Goal: Transaction & Acquisition: Purchase product/service

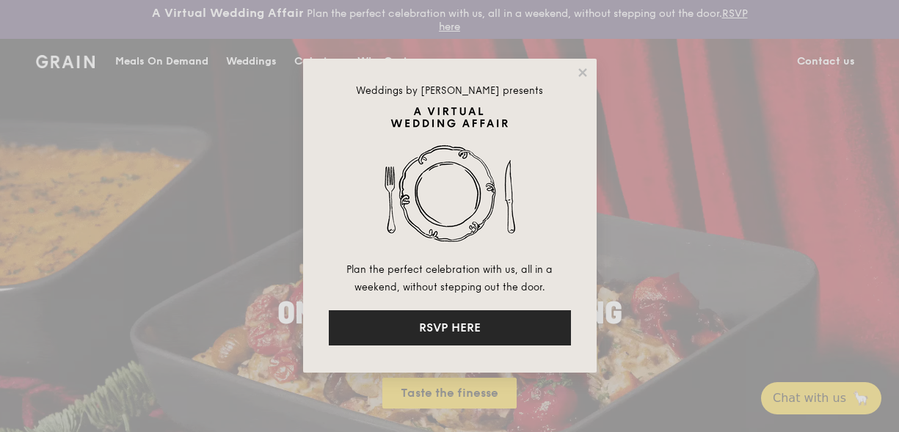
click at [438, 336] on button "RSVP HERE" at bounding box center [450, 328] width 242 height 35
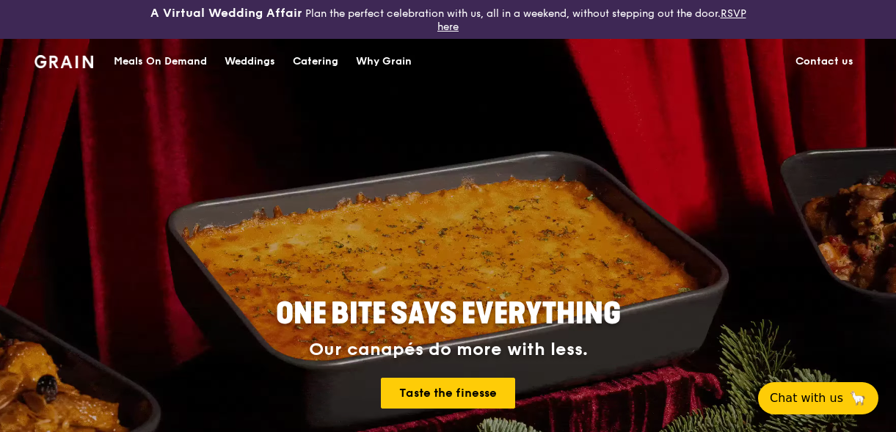
click at [322, 63] on div "Catering" at bounding box center [316, 62] width 46 height 44
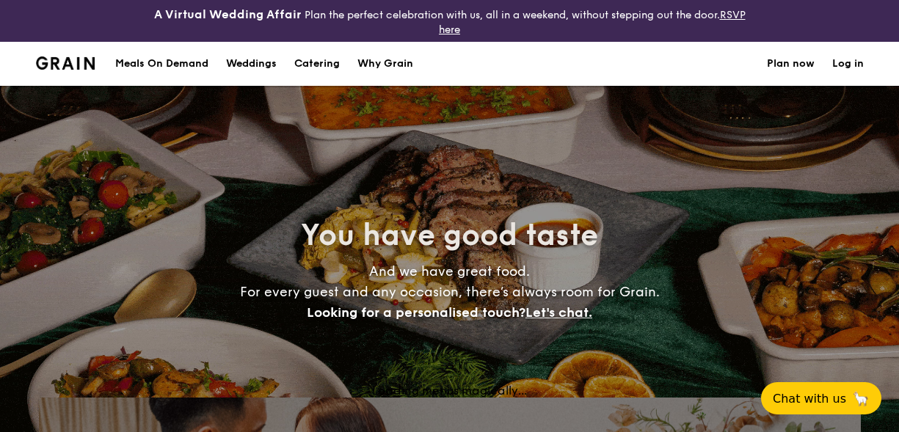
select select
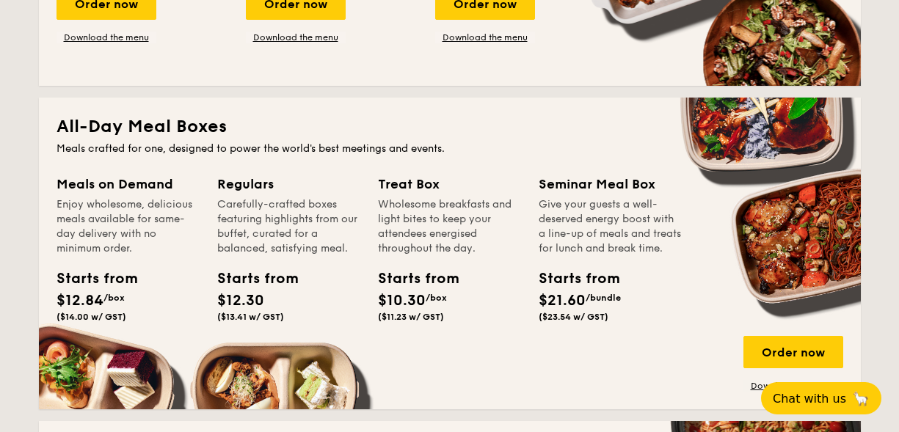
scroll to position [603, 0]
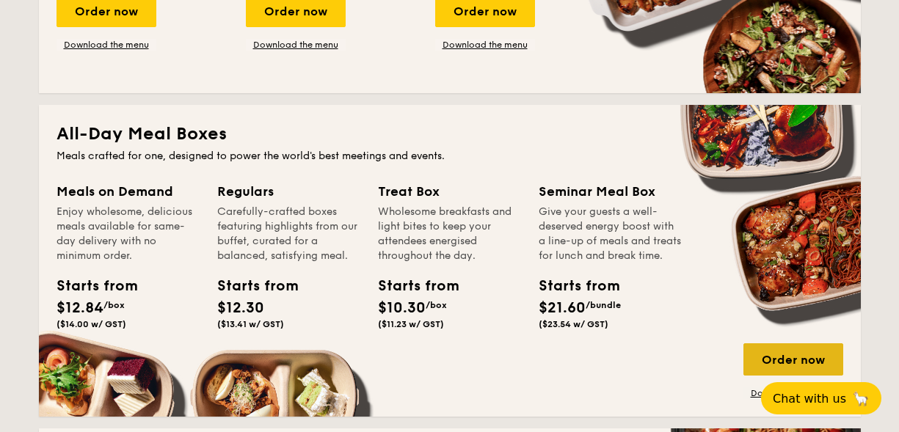
click at [795, 358] on div "Order now" at bounding box center [794, 360] width 100 height 32
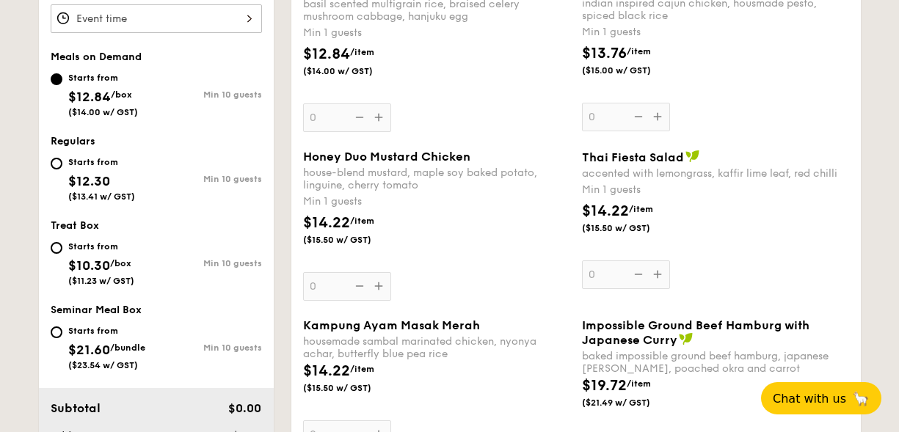
scroll to position [562, 0]
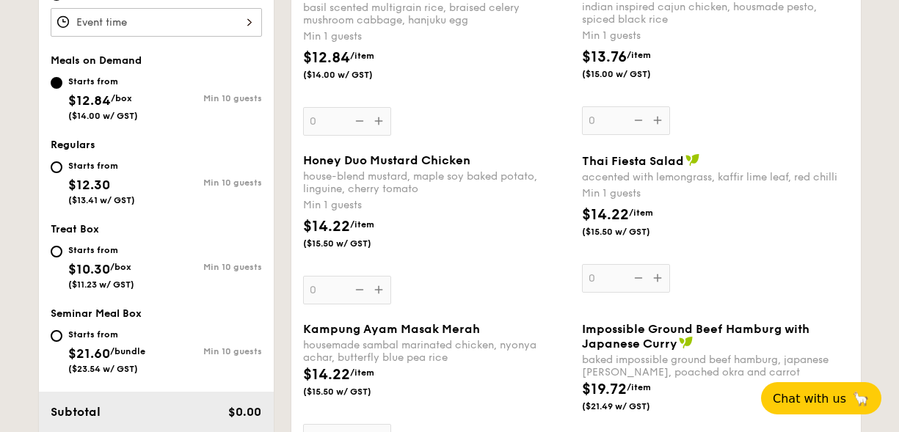
click at [97, 104] on span "$12.84" at bounding box center [89, 101] width 43 height 16
click at [62, 89] on input "Starts from $12.84 /box ($14.00 w/ GST) Min 10 guests" at bounding box center [57, 83] width 12 height 12
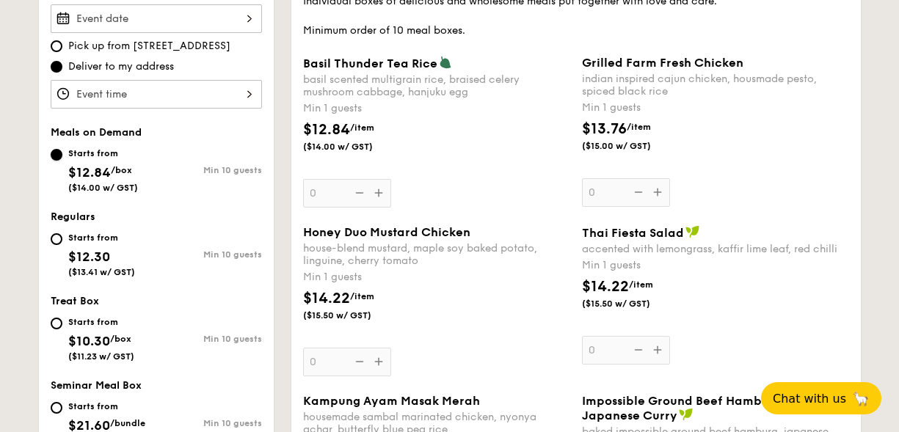
scroll to position [426, 0]
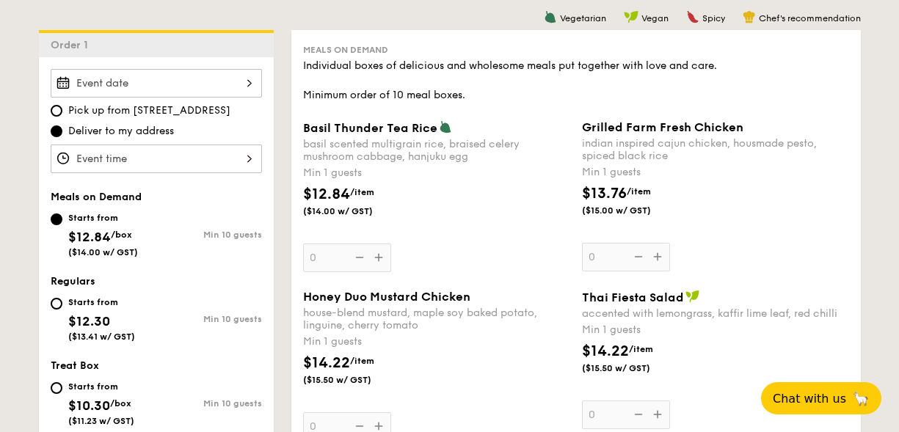
click at [247, 79] on div at bounding box center [156, 83] width 211 height 29
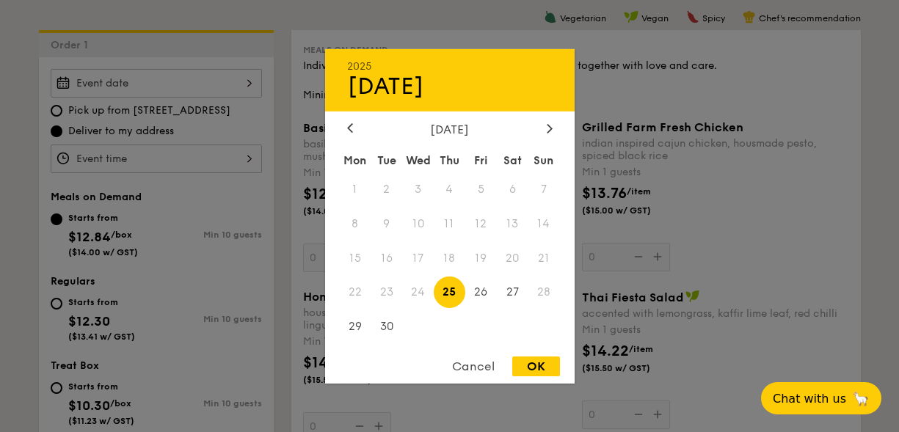
click at [446, 291] on span "25" at bounding box center [450, 293] width 32 height 32
click at [532, 369] on div "OK" at bounding box center [536, 367] width 48 height 20
type input "[DATE]"
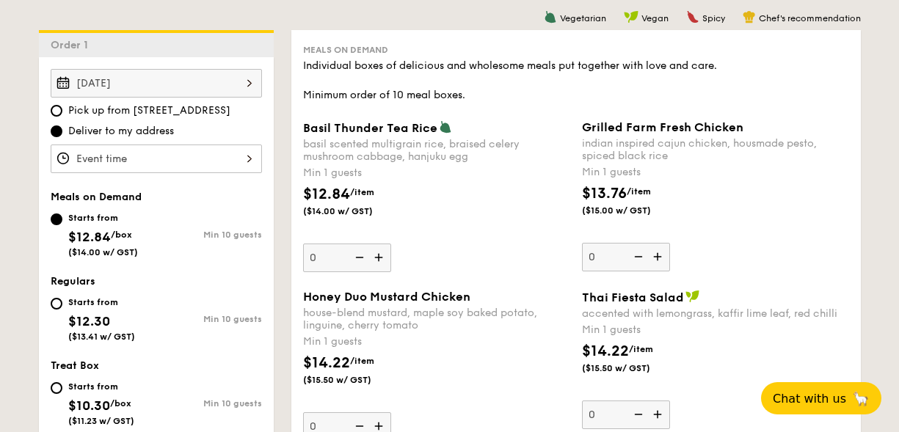
click at [120, 159] on div at bounding box center [156, 159] width 211 height 29
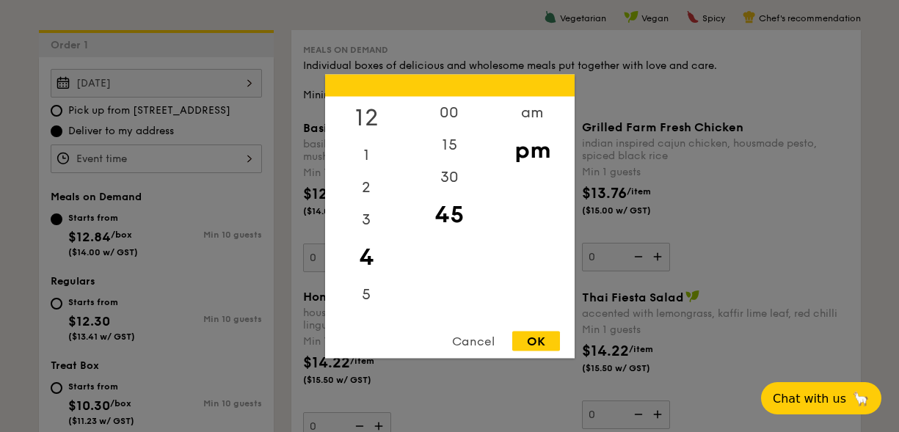
click at [366, 112] on div "12" at bounding box center [366, 117] width 83 height 43
click at [449, 178] on div "30" at bounding box center [449, 182] width 83 height 43
click at [543, 341] on div "OK" at bounding box center [536, 341] width 48 height 20
type input "12:30PM"
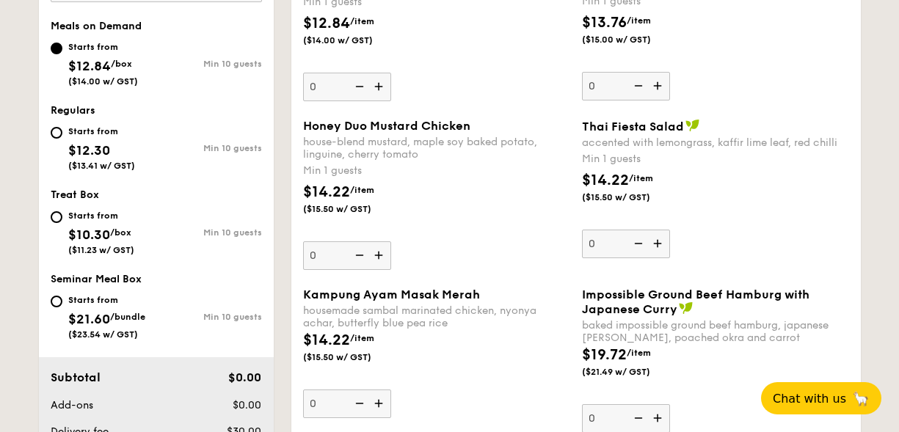
scroll to position [585, 0]
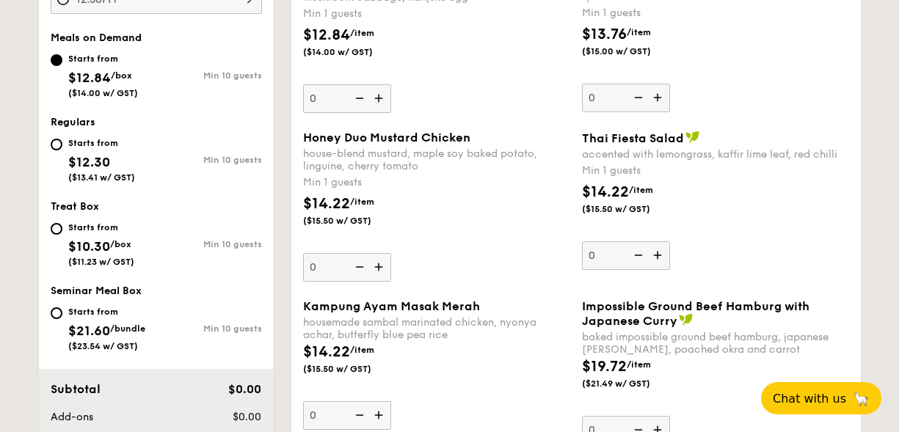
click at [335, 156] on div "house-blend mustard, maple soy baked potato, linguine, cherry tomato" at bounding box center [436, 160] width 267 height 25
click at [335, 253] on input "0" at bounding box center [347, 267] width 88 height 29
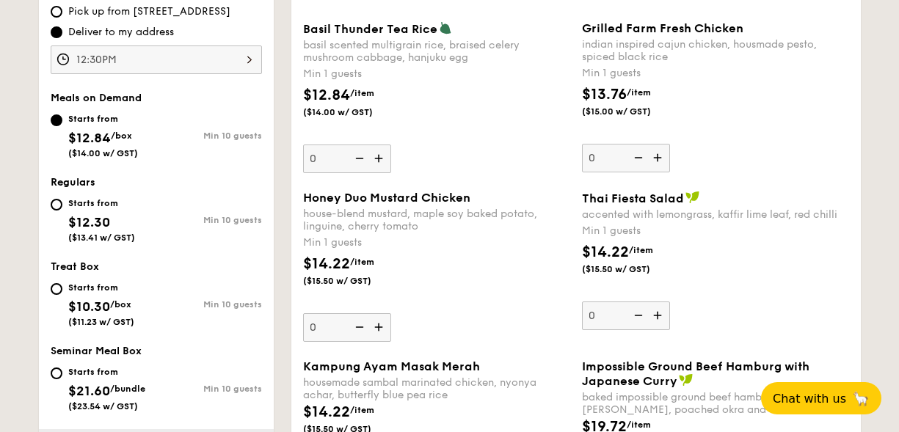
scroll to position [515, 0]
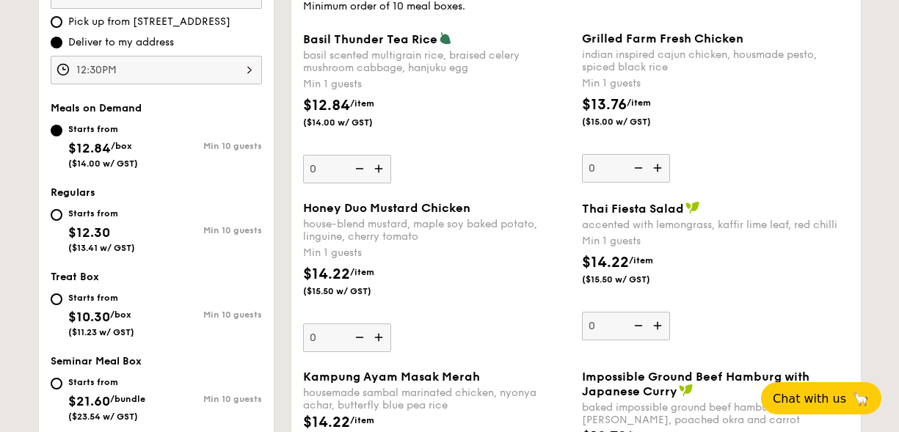
click at [441, 38] on img at bounding box center [445, 38] width 13 height 13
click at [391, 155] on input "0" at bounding box center [347, 169] width 88 height 29
drag, startPoint x: 303, startPoint y: 39, endPoint x: 432, endPoint y: 42, distance: 128.5
click at [432, 43] on span "Basil Thunder Tea Rice" at bounding box center [370, 39] width 134 height 14
copy span "Basil Thunder Tea Rice"
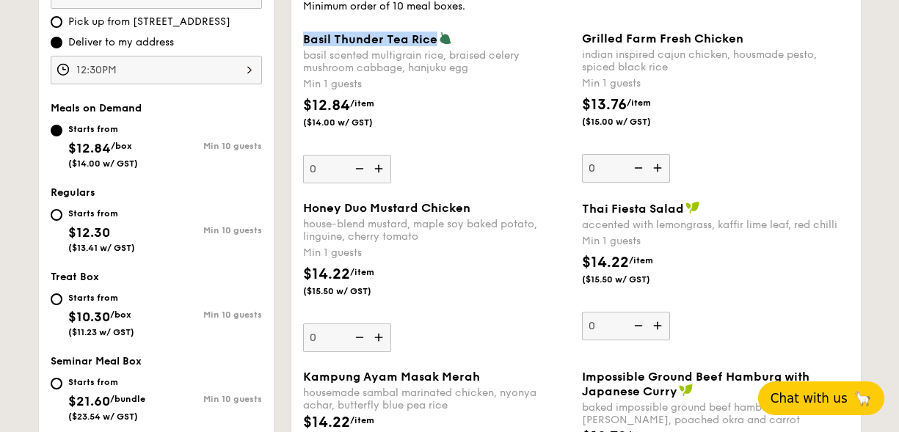
click at [836, 403] on span "Chat with us" at bounding box center [809, 398] width 77 height 15
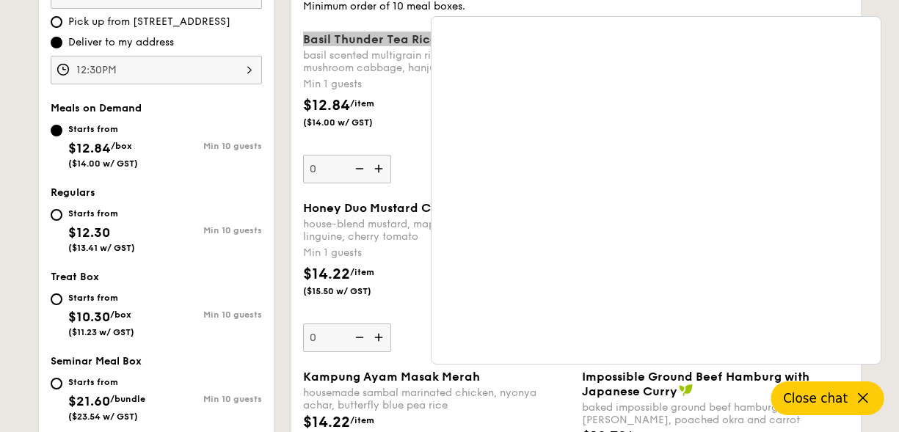
scroll to position [0, 0]
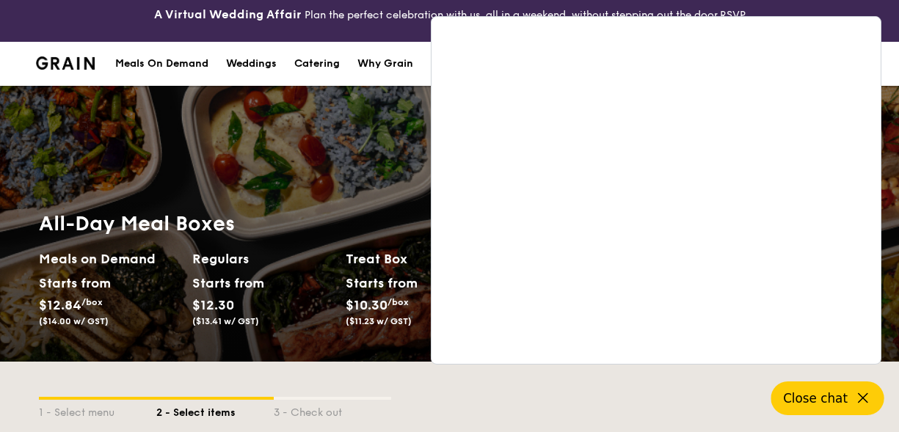
click at [297, 128] on div "All-Day Meal Boxes Meals on Demand Starts from $12.84 /box ($14.00 w/ GST) Regu…" at bounding box center [449, 224] width 899 height 276
click at [816, 394] on span "Close chat" at bounding box center [815, 398] width 65 height 15
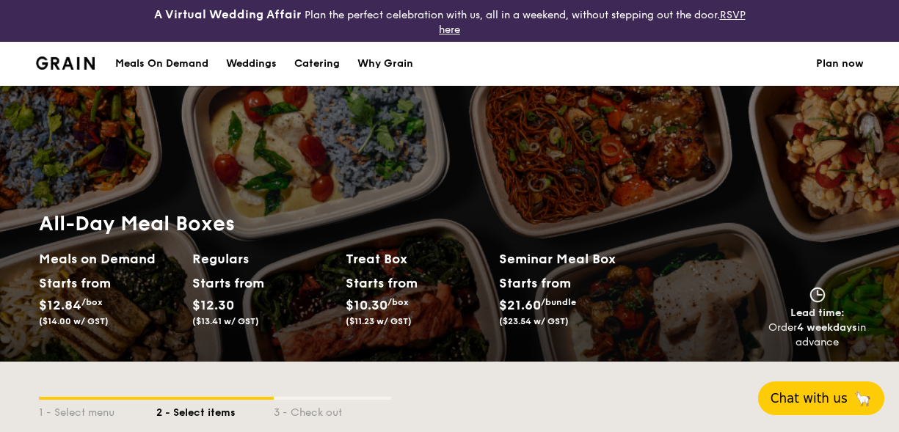
click at [186, 10] on h4 "A Virtual Wedding Affair" at bounding box center [228, 15] width 148 height 18
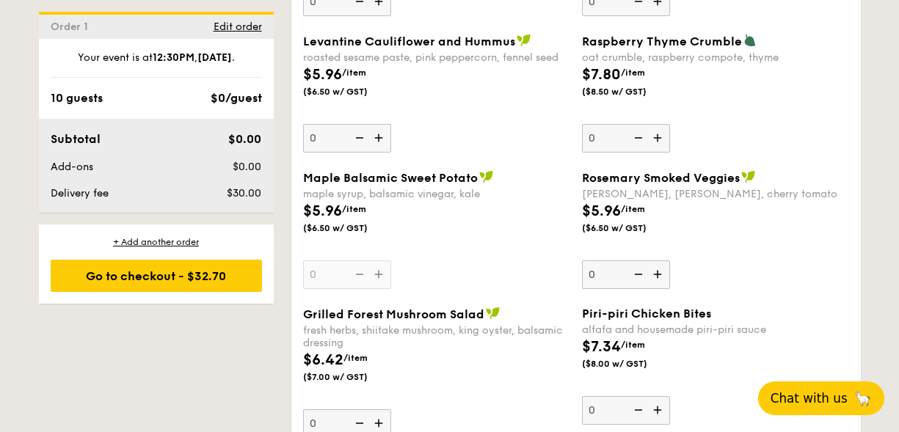
scroll to position [1334, 0]
